Goal: Task Accomplishment & Management: Manage account settings

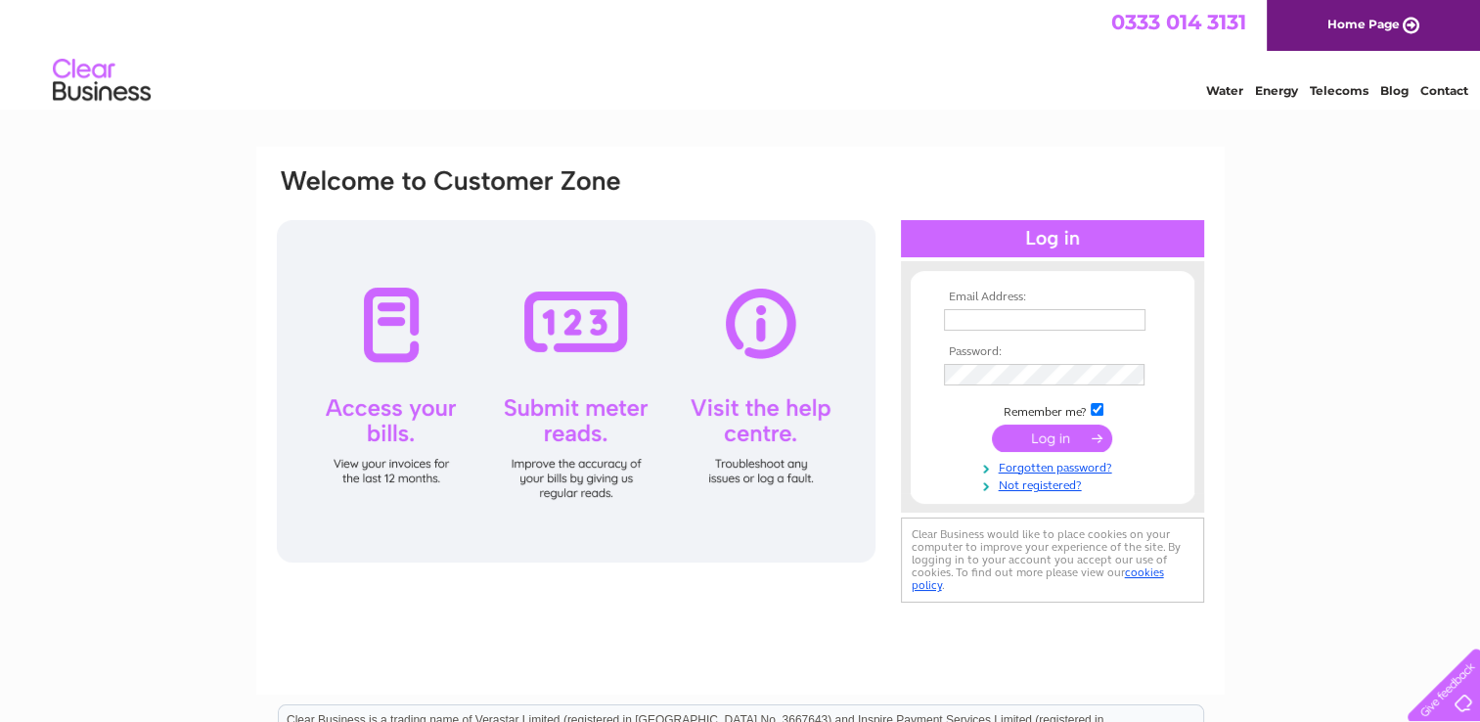
click at [991, 304] on td at bounding box center [1052, 319] width 227 height 31
click at [977, 319] on input "text" at bounding box center [1045, 320] width 203 height 23
type input "[EMAIL_ADDRESS][DOMAIN_NAME]"
click at [1056, 439] on input "submit" at bounding box center [1052, 438] width 120 height 27
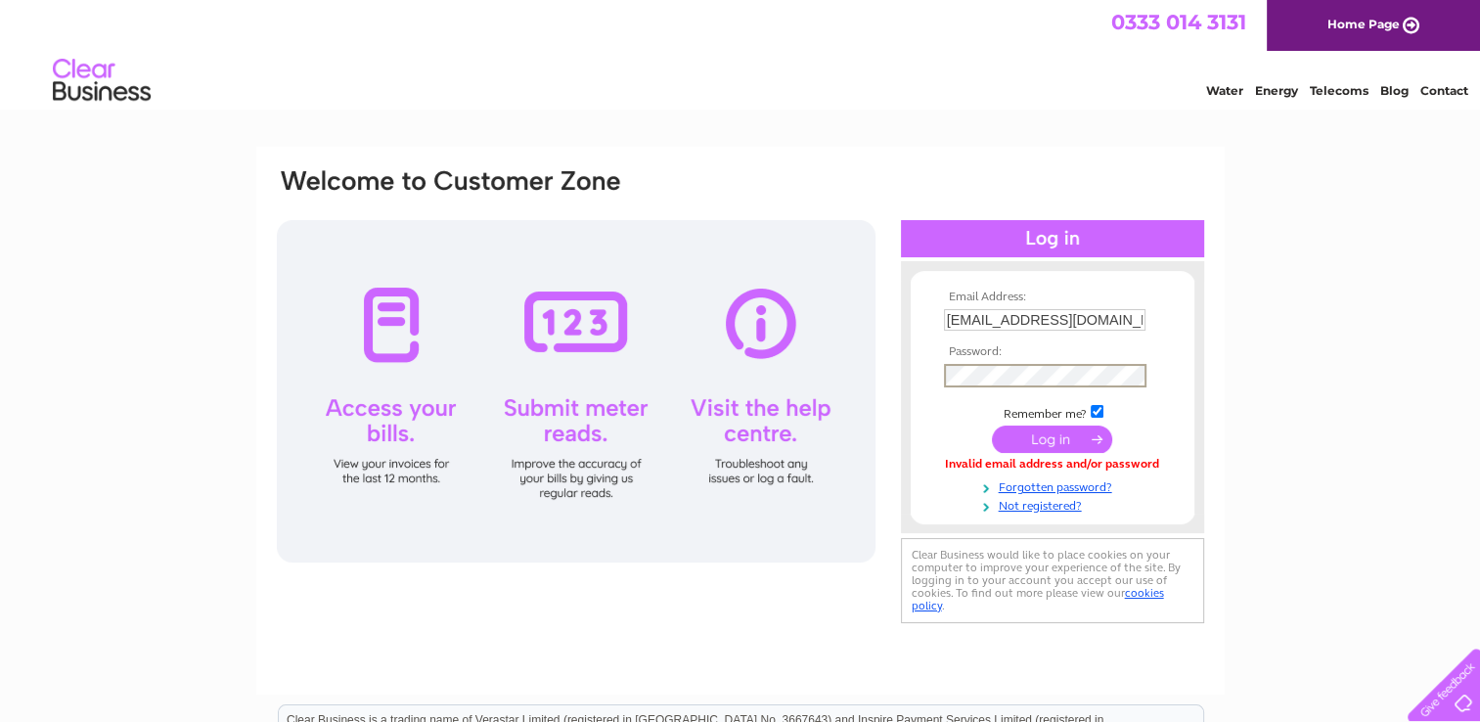
click at [992, 425] on input "submit" at bounding box center [1052, 438] width 120 height 27
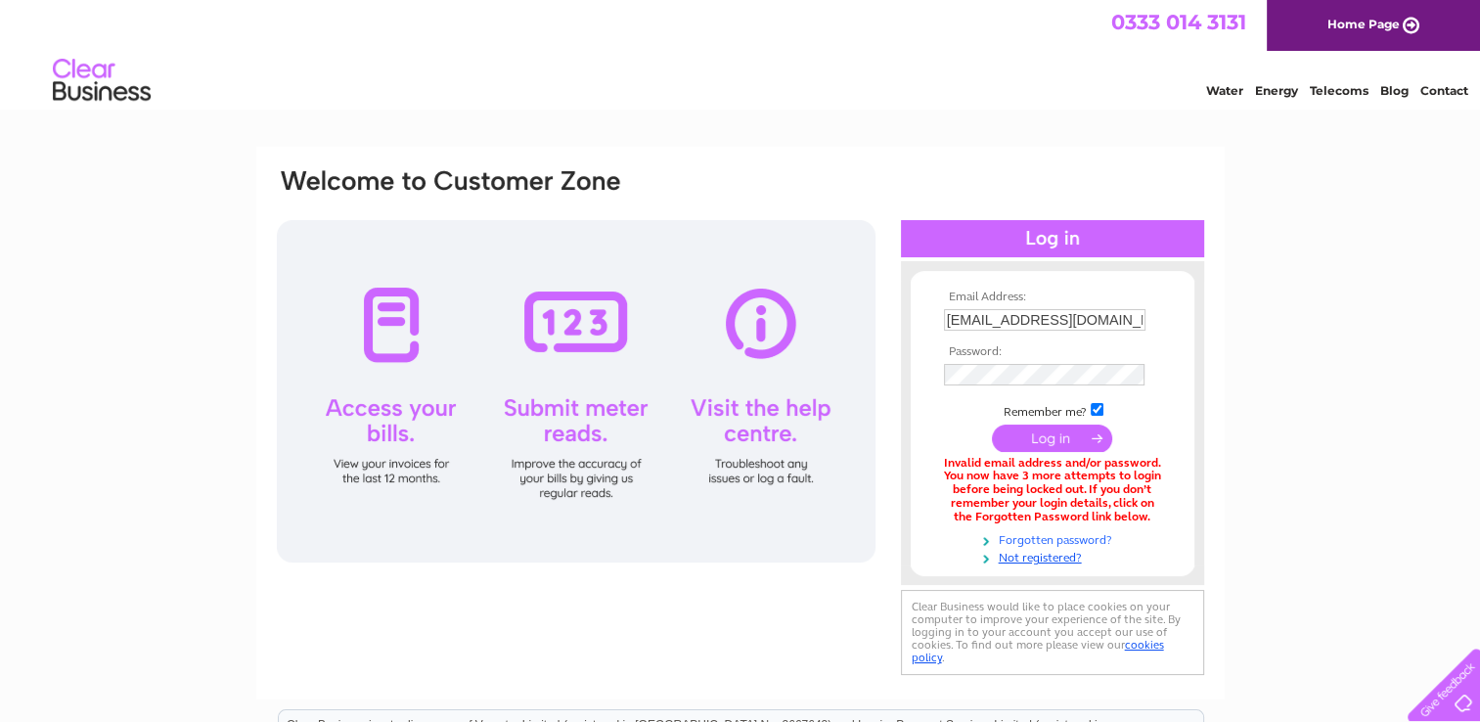
click at [1077, 541] on link "Forgotten password?" at bounding box center [1055, 538] width 222 height 19
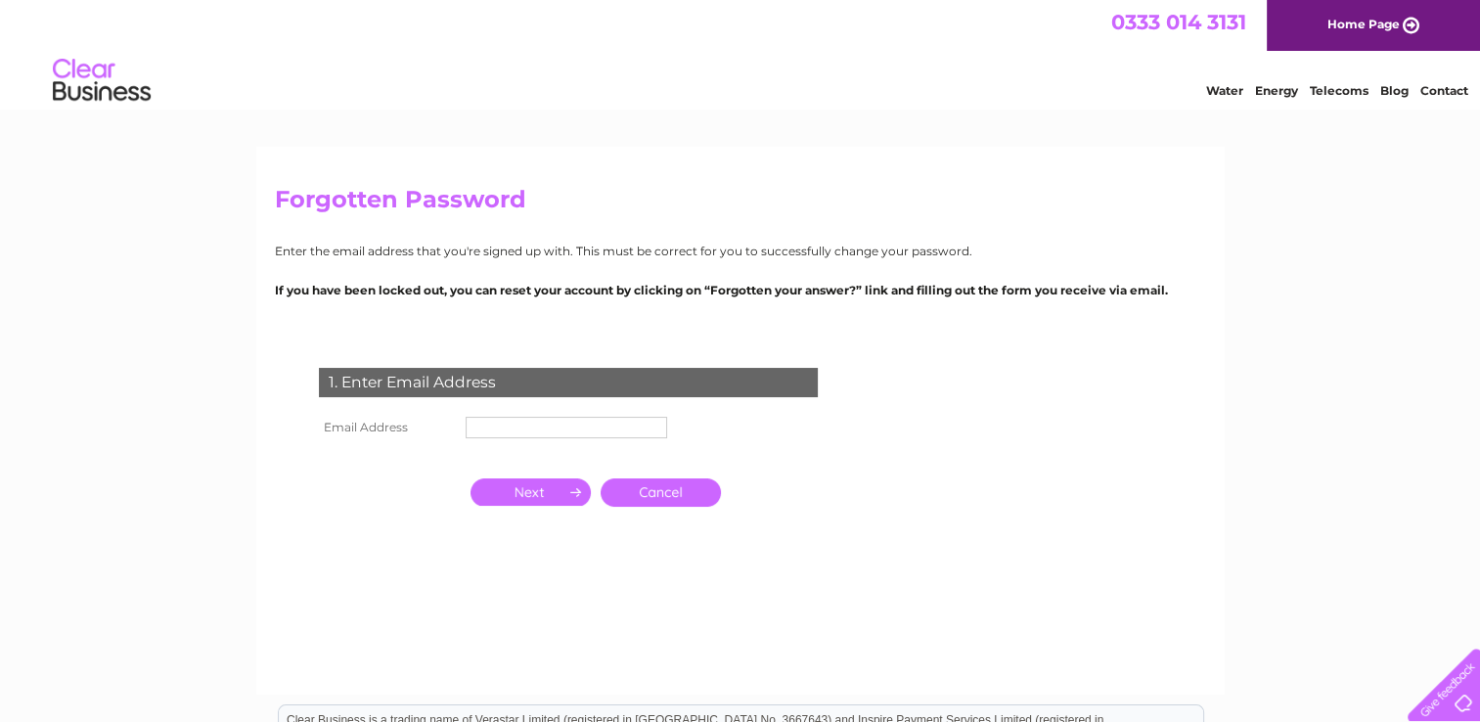
click at [486, 434] on input "text" at bounding box center [566, 428] width 201 height 22
type input "[EMAIL_ADDRESS][DOMAIN_NAME]"
click at [547, 501] on input "button" at bounding box center [530, 493] width 120 height 27
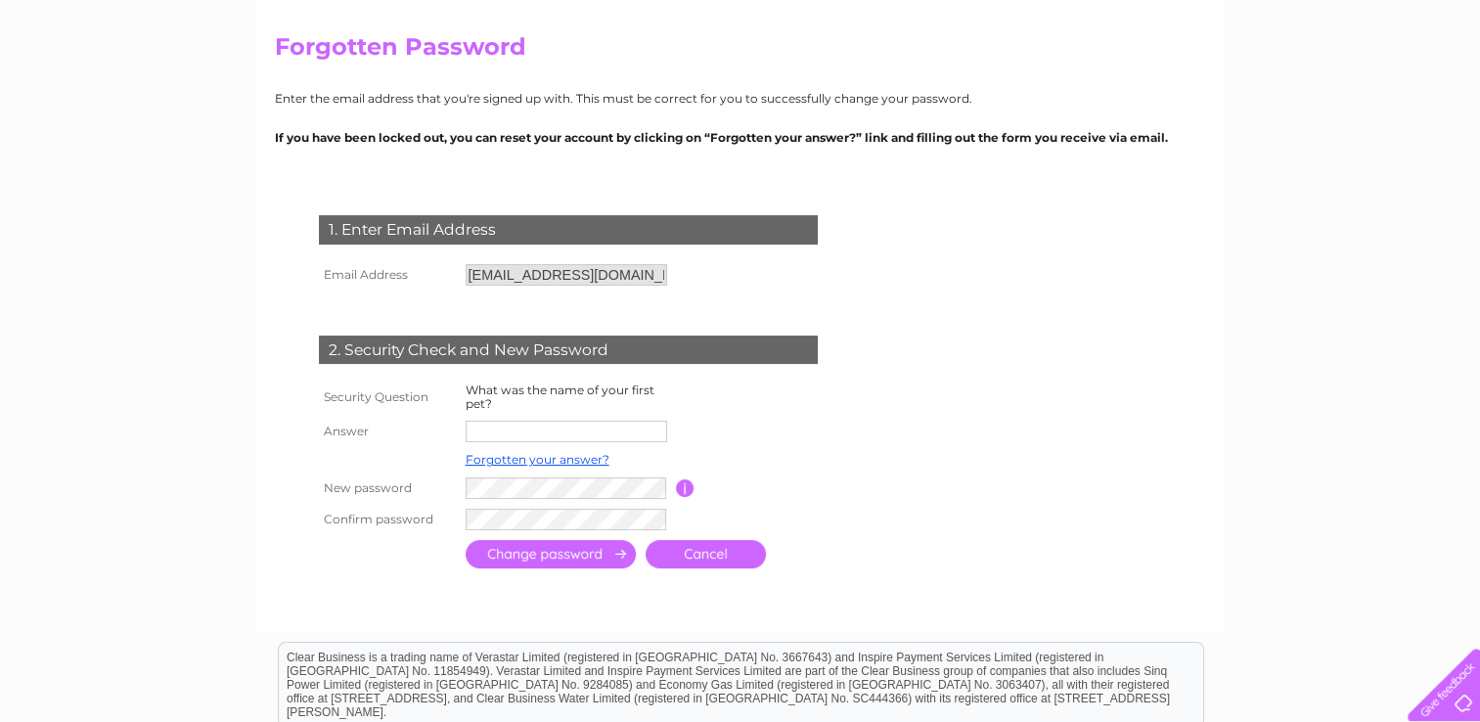
scroll to position [196, 0]
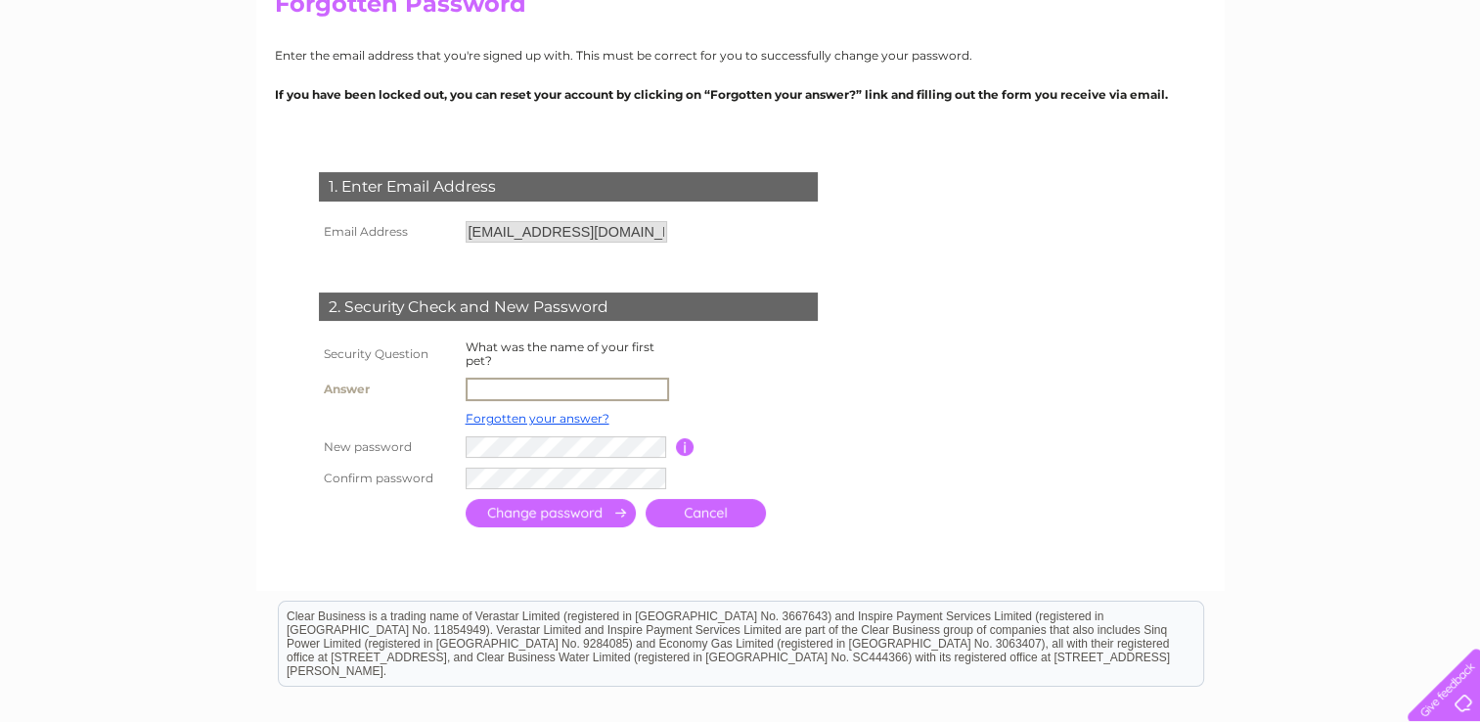
click at [513, 392] on input "text" at bounding box center [567, 389] width 203 height 23
type input "Adam"
click at [580, 519] on input "submit" at bounding box center [551, 513] width 170 height 28
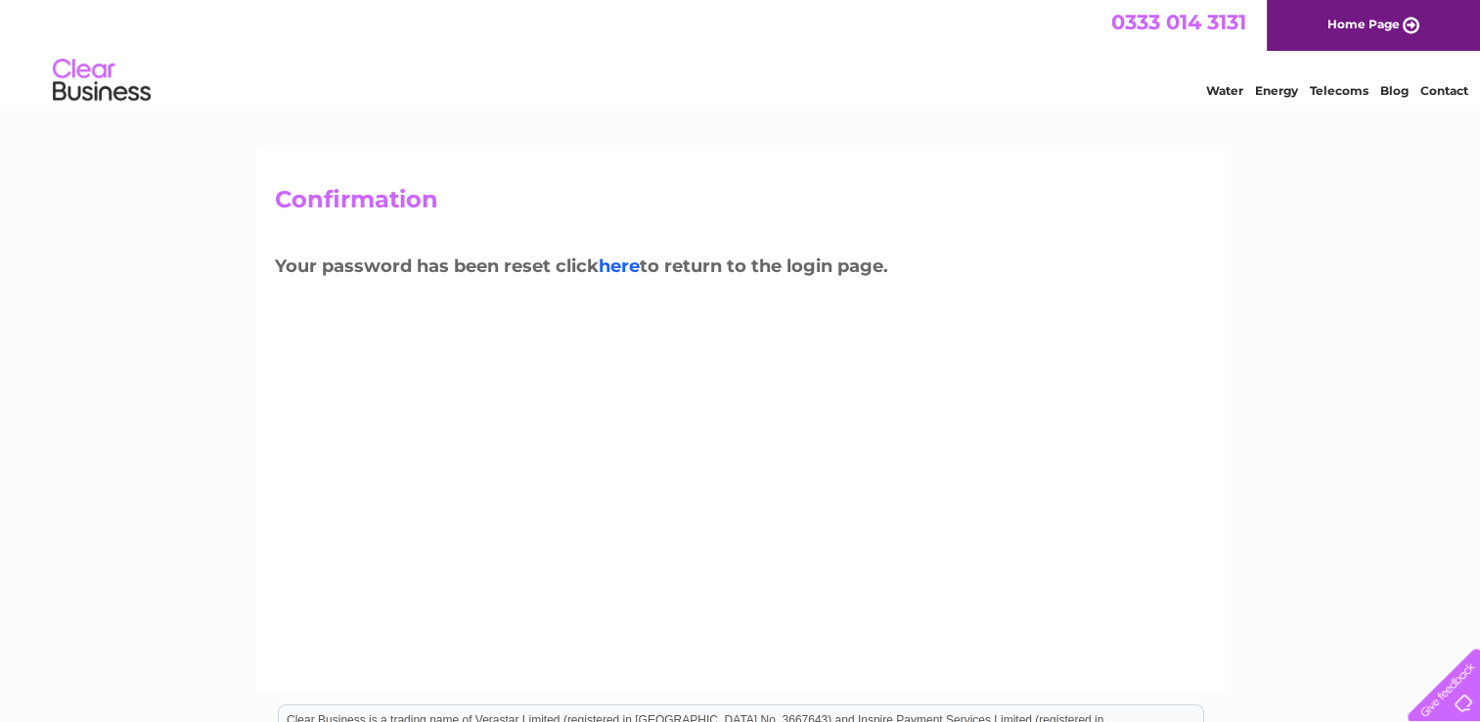
click at [1310, 98] on link "here" at bounding box center [1339, 88] width 59 height 20
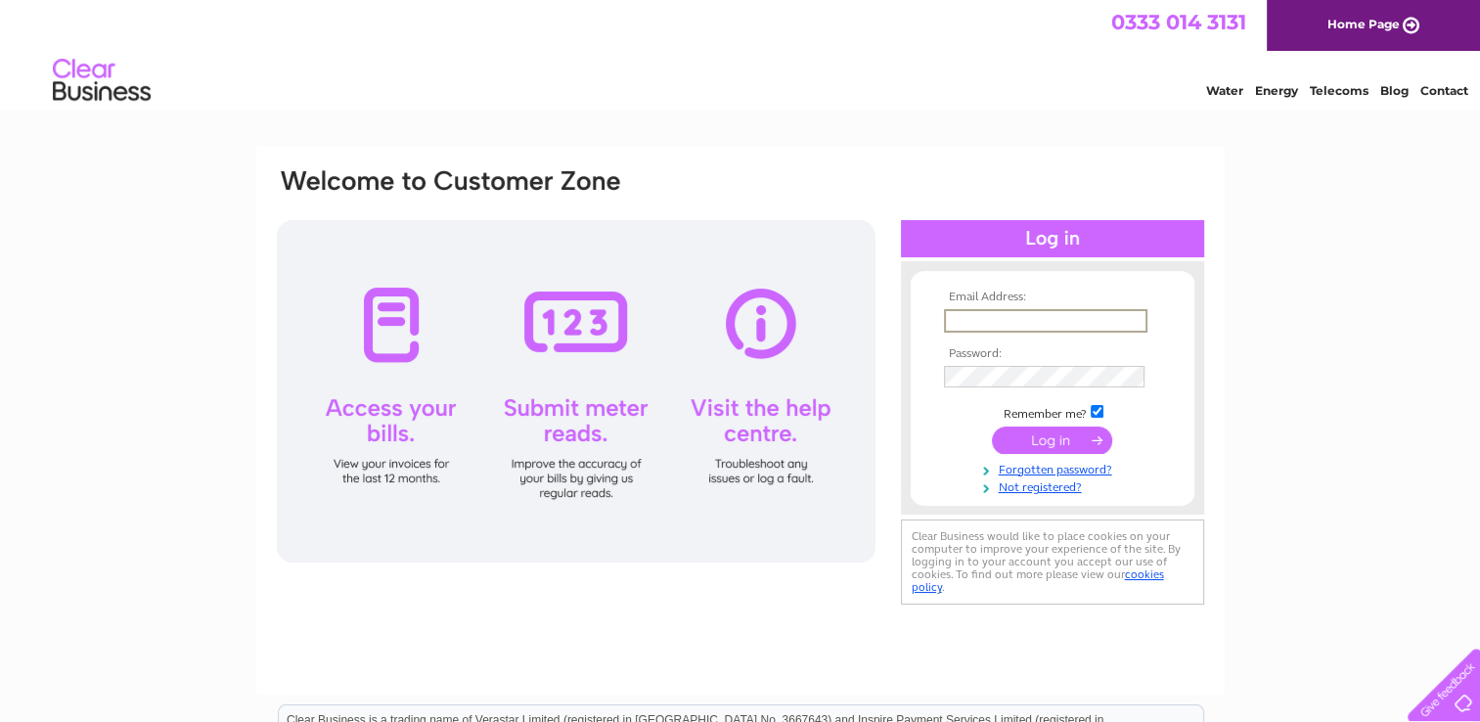
click at [1014, 309] on input "text" at bounding box center [1045, 320] width 203 height 23
type input "[EMAIL_ADDRESS][DOMAIN_NAME]"
click at [992, 425] on input "submit" at bounding box center [1052, 438] width 120 height 27
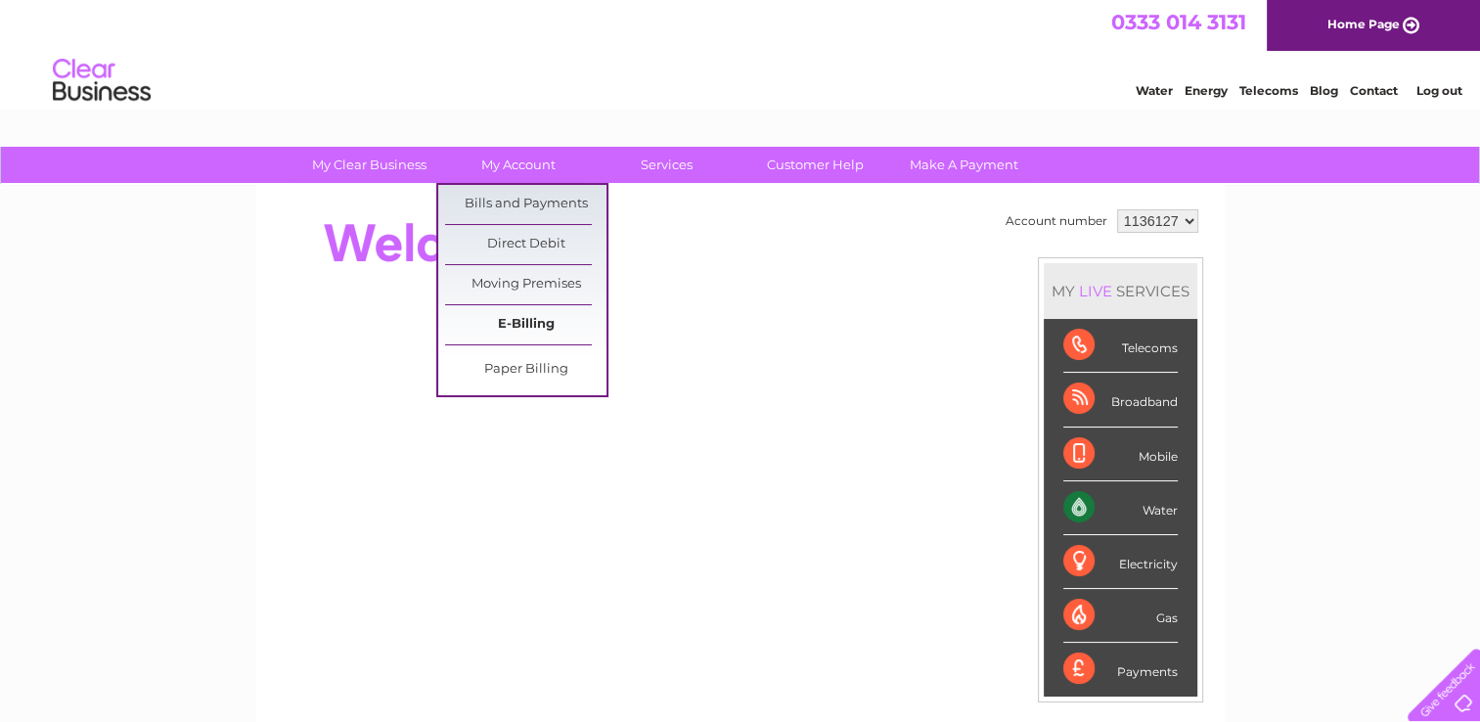
click at [532, 330] on link "E-Billing" at bounding box center [525, 324] width 161 height 39
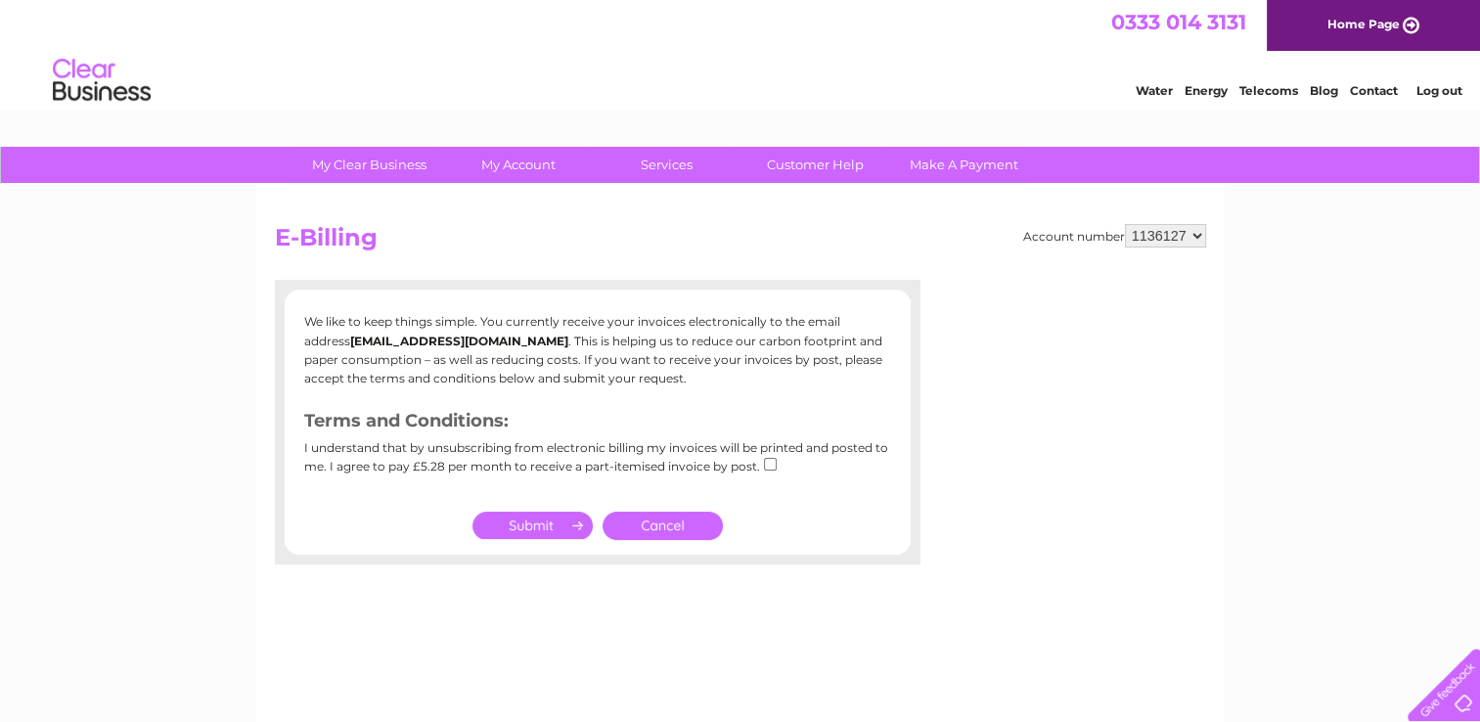
click at [211, 283] on div "My Clear Business Login Details My Details My Preferences Link Account My Accou…" at bounding box center [740, 607] width 1480 height 920
click at [861, 225] on h2 "E-Billing" at bounding box center [740, 242] width 931 height 37
click at [744, 243] on h2 "E-Billing" at bounding box center [740, 242] width 931 height 37
